Goal: Information Seeking & Learning: Learn about a topic

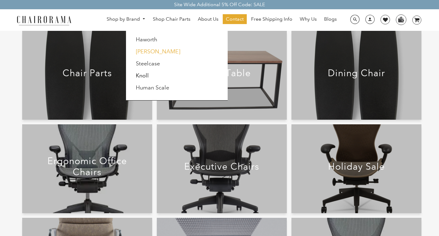
click at [150, 50] on link "[PERSON_NAME]" at bounding box center [158, 51] width 44 height 7
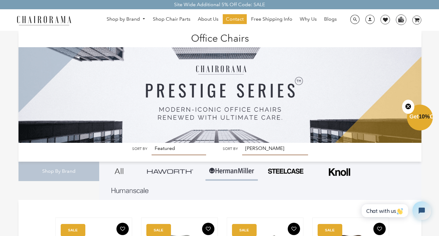
click at [282, 175] on link at bounding box center [285, 171] width 37 height 19
click at [209, 21] on span "About Us" at bounding box center [208, 19] width 21 height 6
